Goal: Transaction & Acquisition: Download file/media

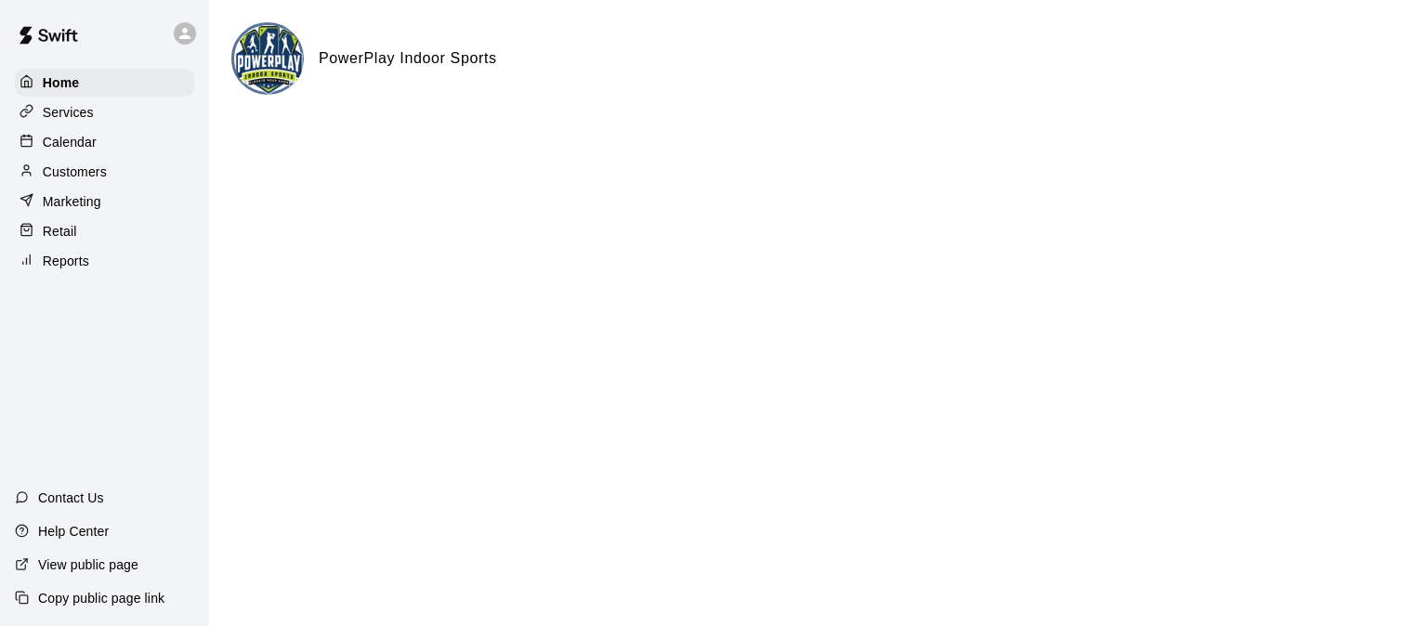
click at [88, 181] on p "Customers" at bounding box center [75, 172] width 64 height 19
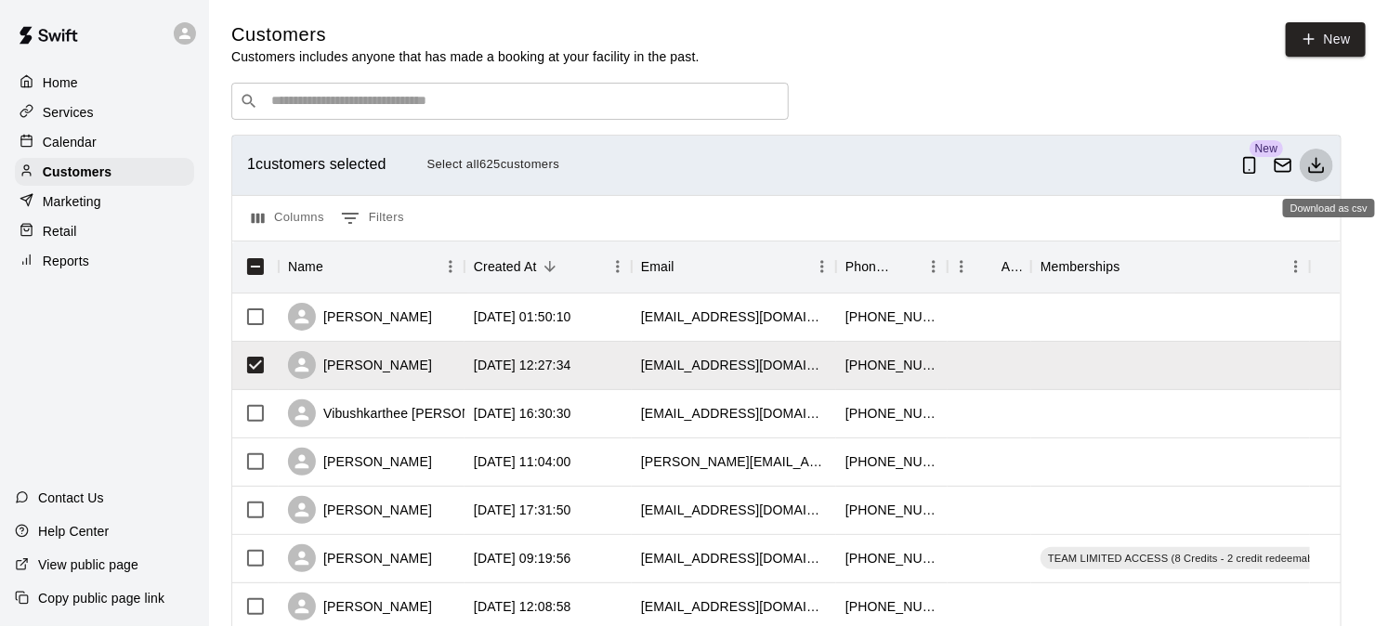
click at [1316, 167] on line "Download as csv" at bounding box center [1316, 162] width 0 height 9
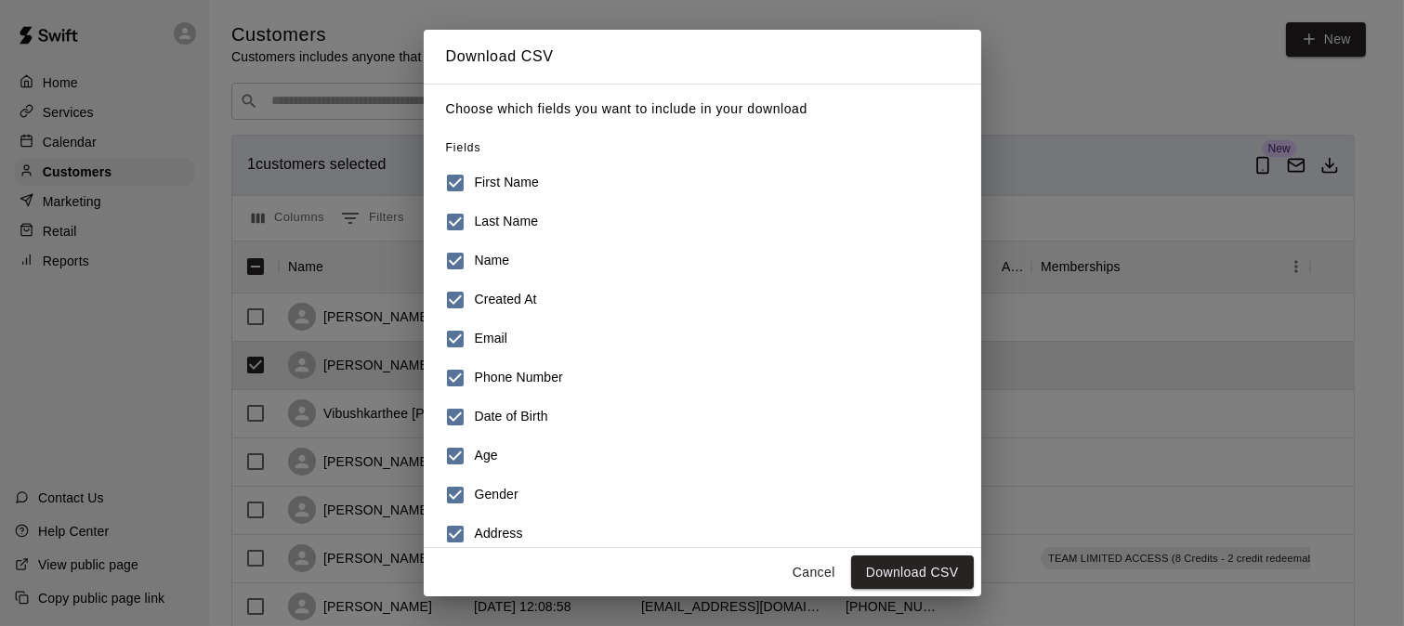
click at [486, 264] on h6 "Name" at bounding box center [492, 261] width 35 height 20
click at [487, 295] on h6 "Created At" at bounding box center [506, 300] width 62 height 20
click at [487, 407] on h6 "Date of Birth" at bounding box center [511, 417] width 73 height 20
click at [492, 447] on h6 "Age" at bounding box center [486, 456] width 23 height 20
click at [492, 471] on label "Age" at bounding box center [690, 456] width 508 height 39
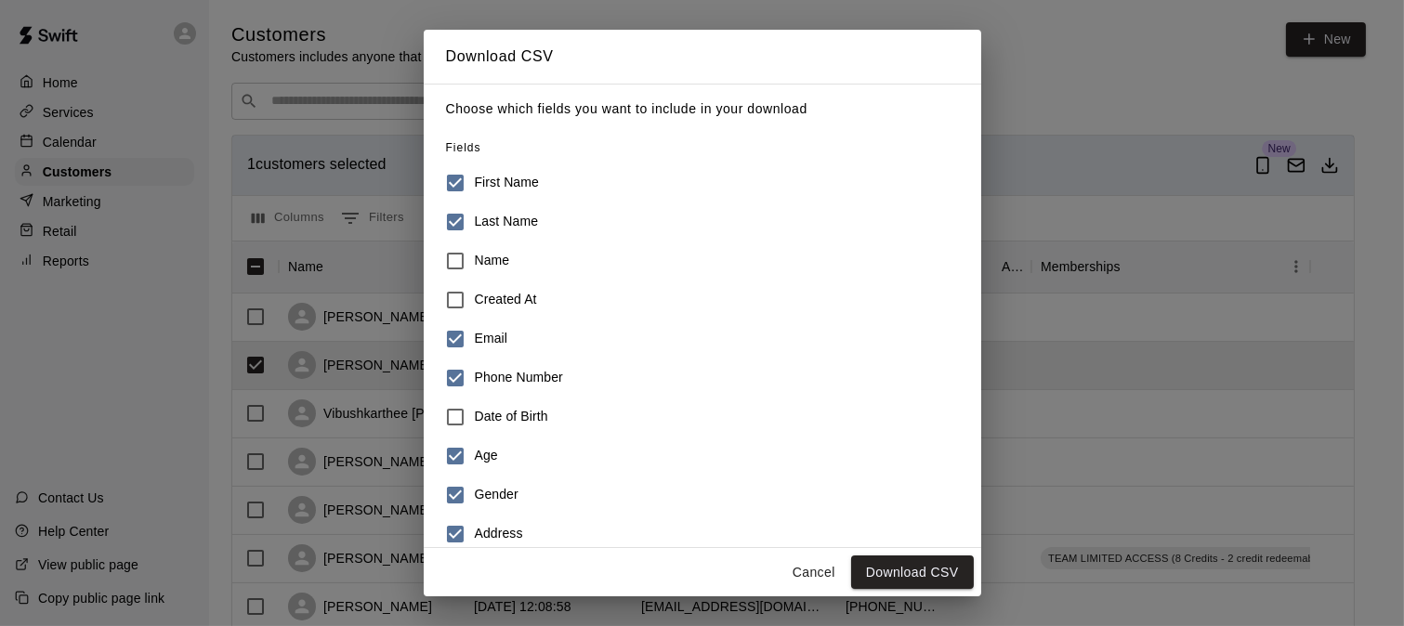
click at [492, 492] on h6 "Gender" at bounding box center [497, 495] width 44 height 20
click at [497, 470] on label "Age" at bounding box center [690, 456] width 508 height 39
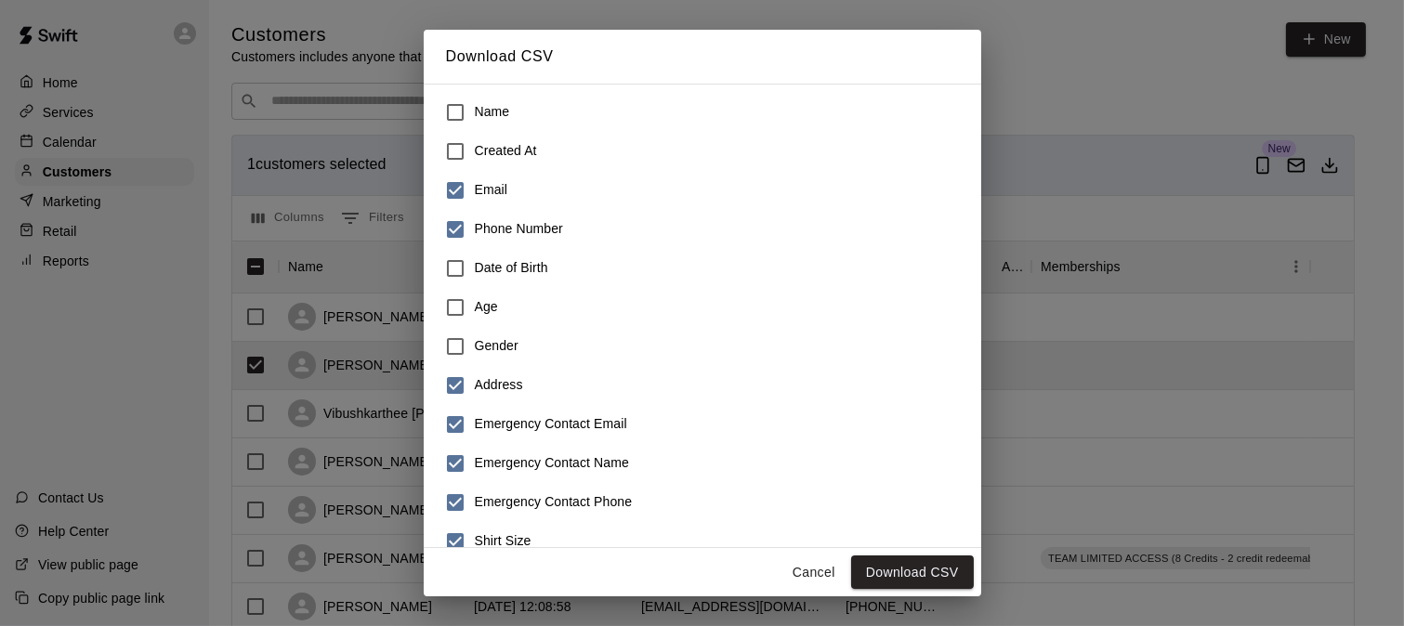
scroll to position [294, 0]
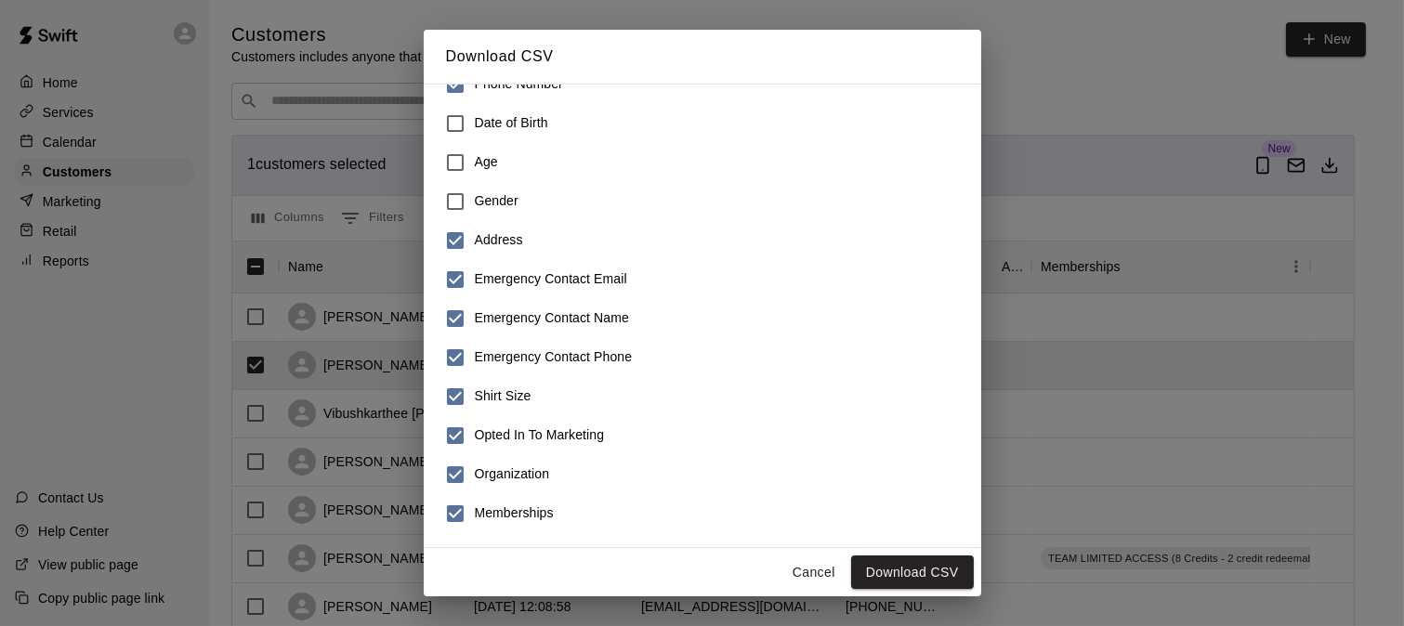
click at [476, 273] on h6 "Emergency Contact Email" at bounding box center [551, 279] width 152 height 20
click at [476, 360] on h6 "Emergency Contact Phone" at bounding box center [554, 357] width 158 height 20
click at [475, 247] on h6 "Address" at bounding box center [499, 240] width 48 height 20
click at [497, 509] on h6 "Memberships" at bounding box center [514, 514] width 79 height 20
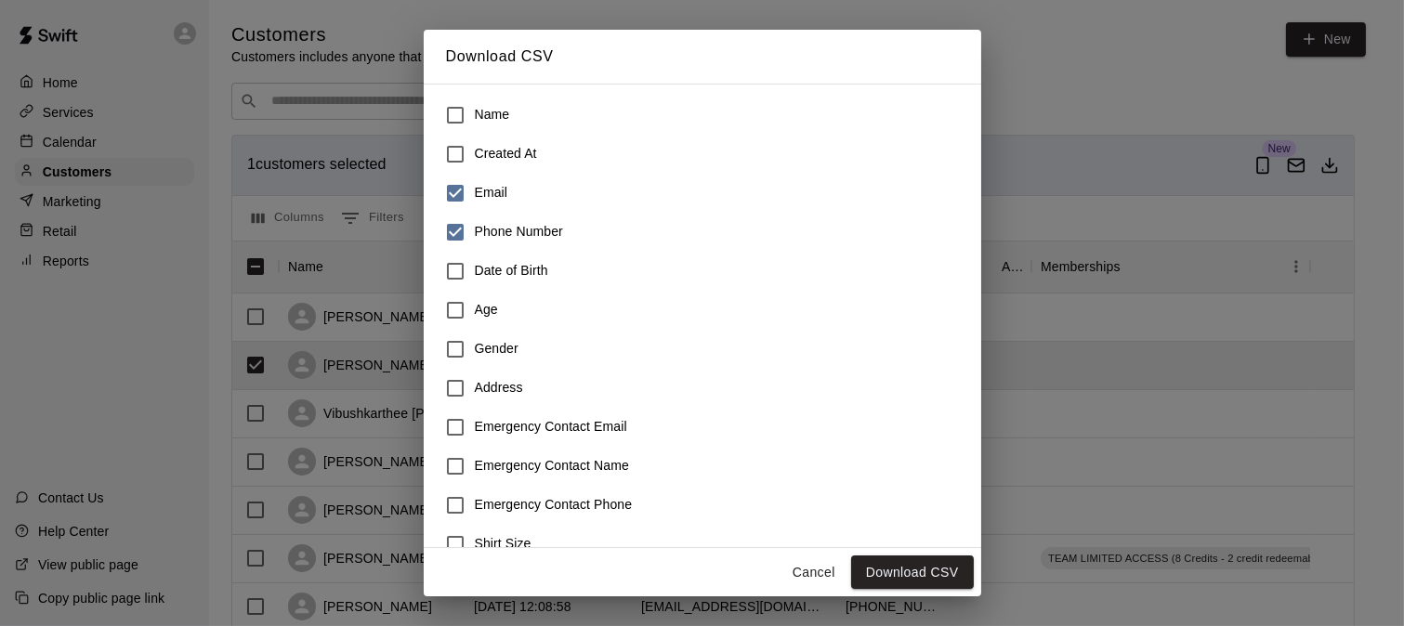
scroll to position [0, 0]
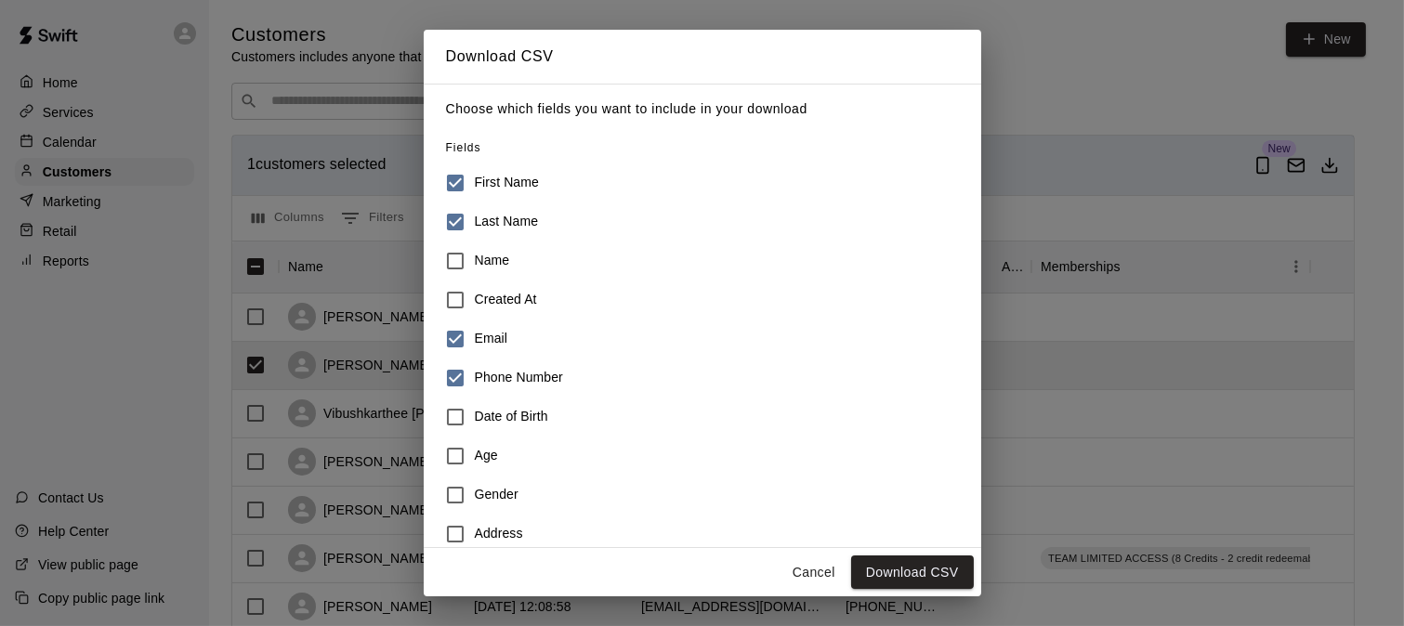
click at [911, 550] on div "Cancel Download CSV" at bounding box center [702, 572] width 557 height 49
click at [911, 560] on button "Download CSV" at bounding box center [912, 573] width 123 height 34
click at [1064, 86] on div "Download CSV Choose which fields you want to include in your download Fields Fi…" at bounding box center [702, 313] width 1404 height 626
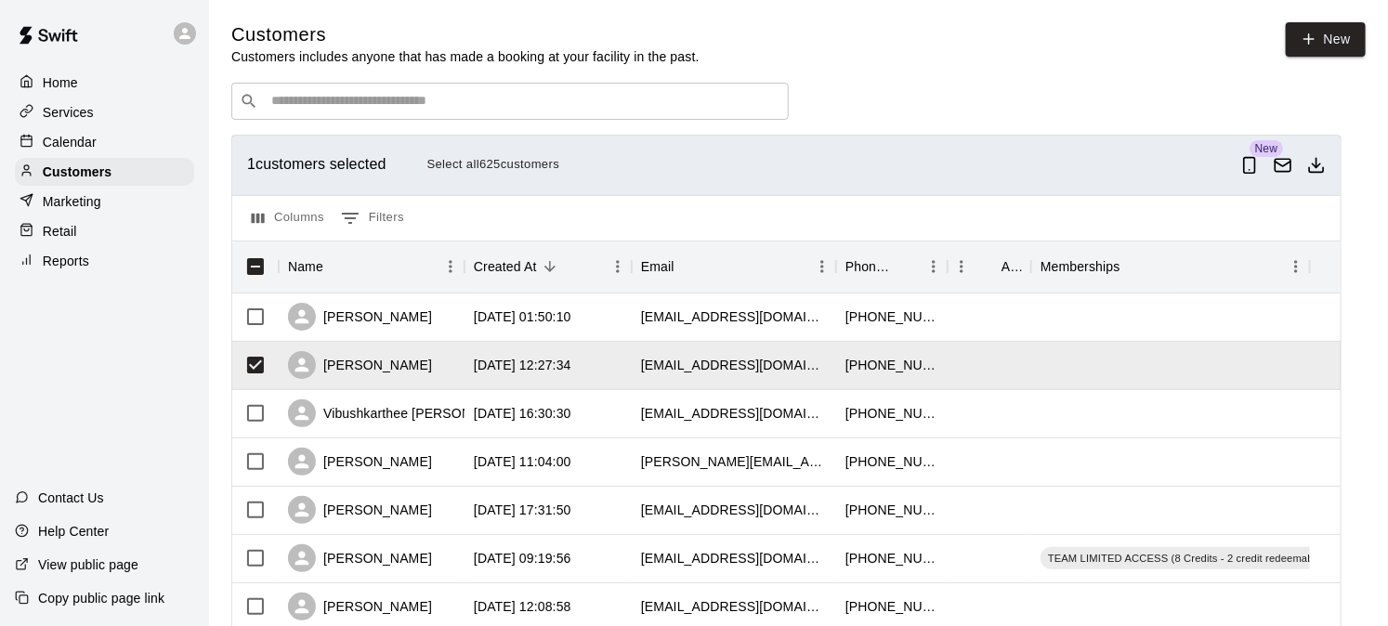
click at [182, 32] on icon at bounding box center [184, 33] width 11 height 11
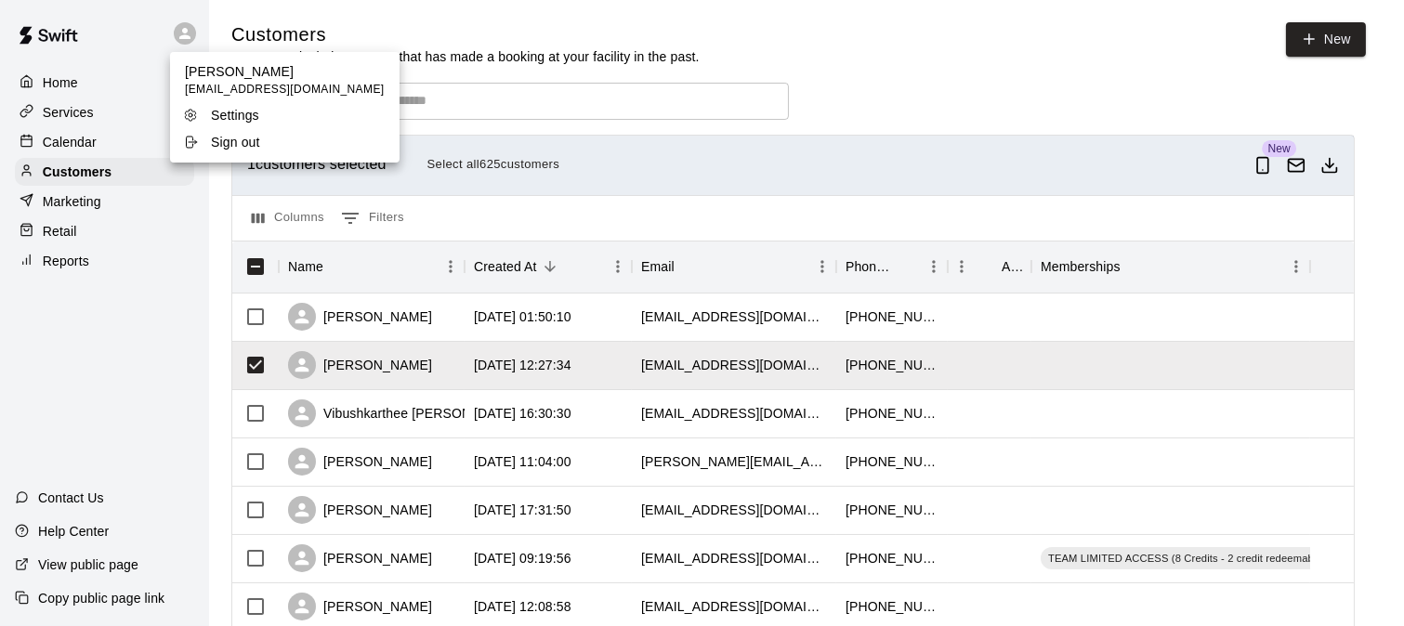
click at [225, 144] on p "Sign out" at bounding box center [235, 142] width 49 height 19
